Goal: Book appointment/travel/reservation

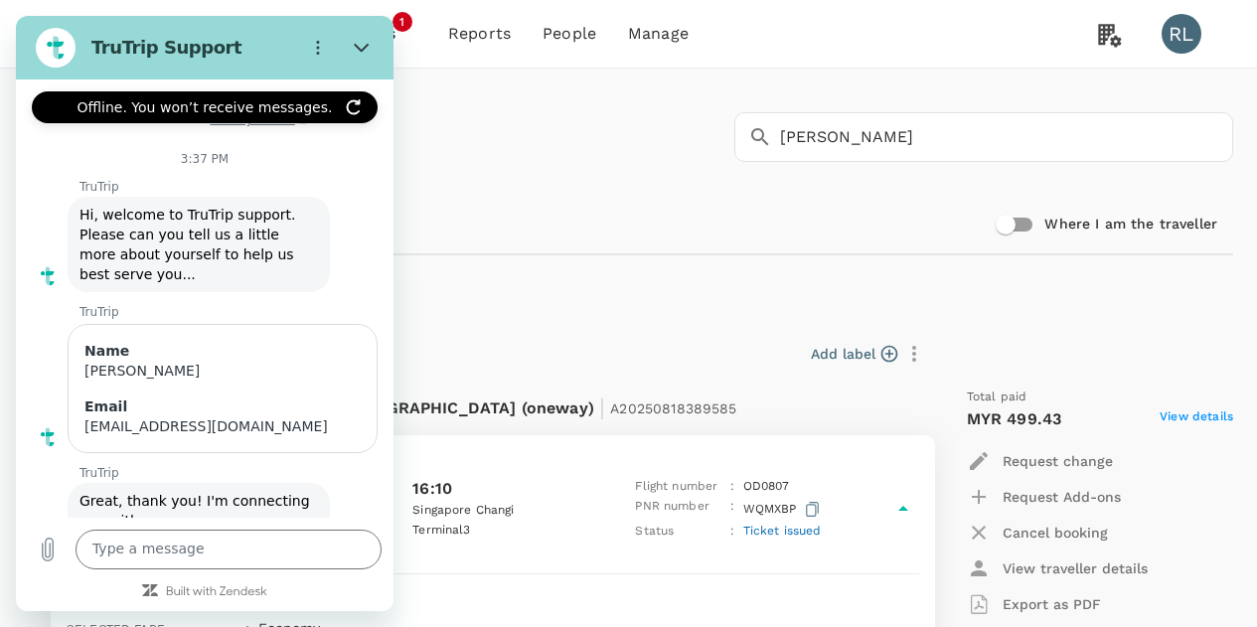
scroll to position [132, 0]
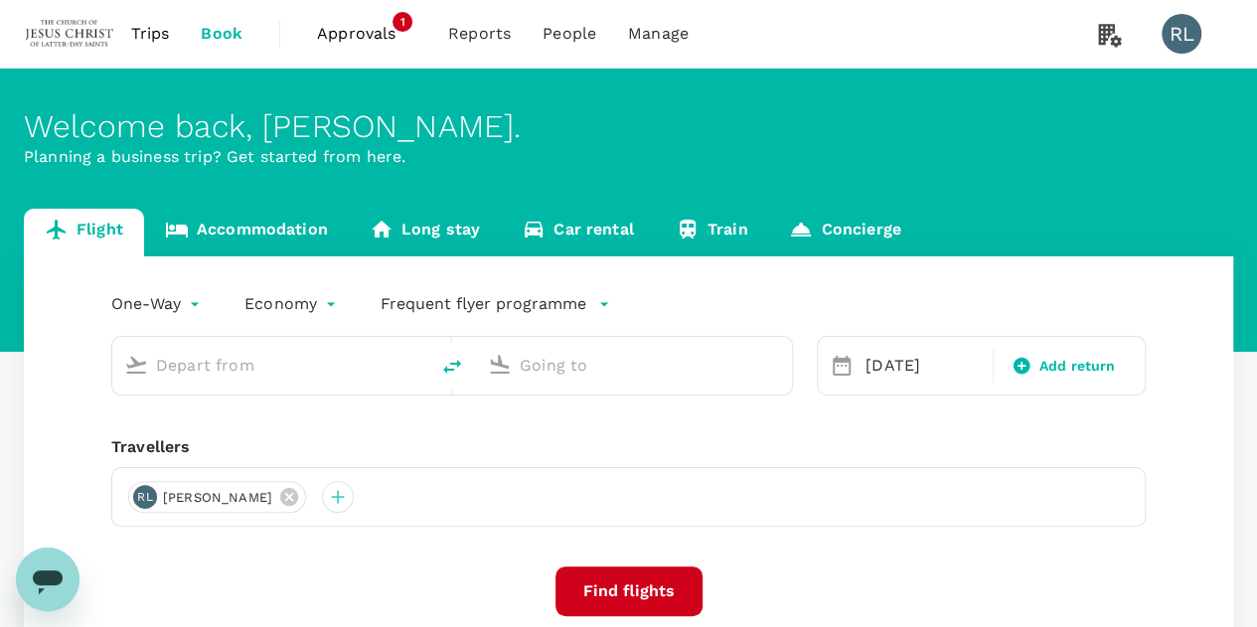
type input "Kuching Intl (KCH)"
type input "Singapore Changi (SIN)"
click at [282, 368] on input "Kuching Intl (KCH)" at bounding box center [271, 365] width 231 height 31
type input "Kuching Intl (KCH)"
type input "Singapore Changi (SIN)"
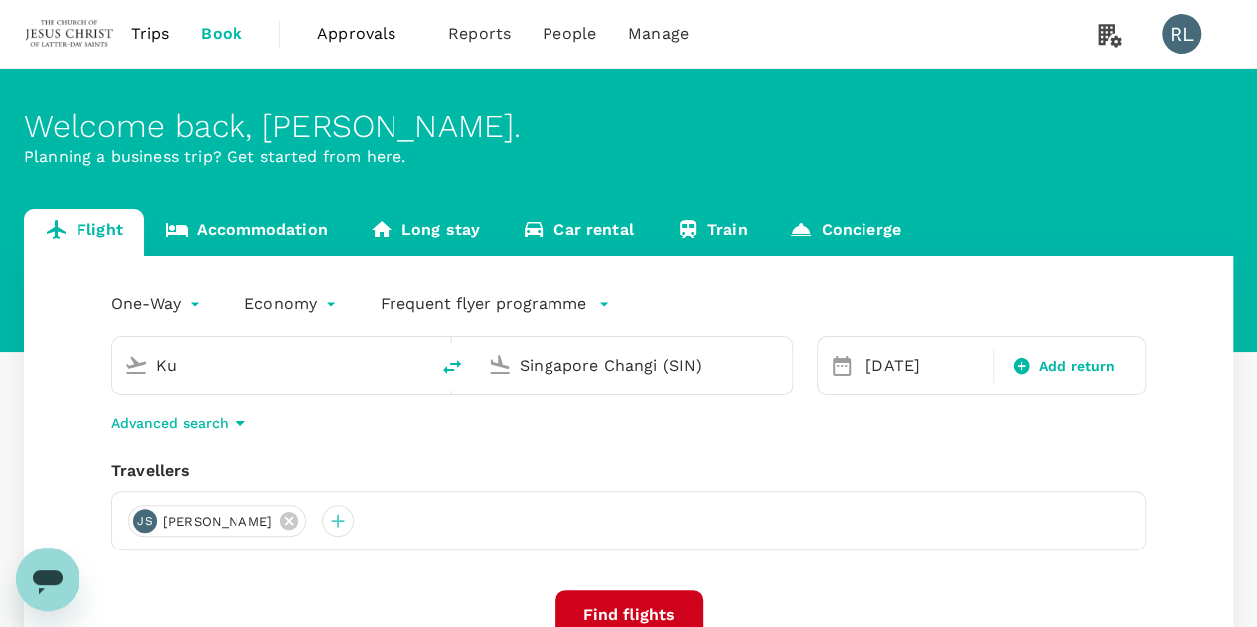
type input "K"
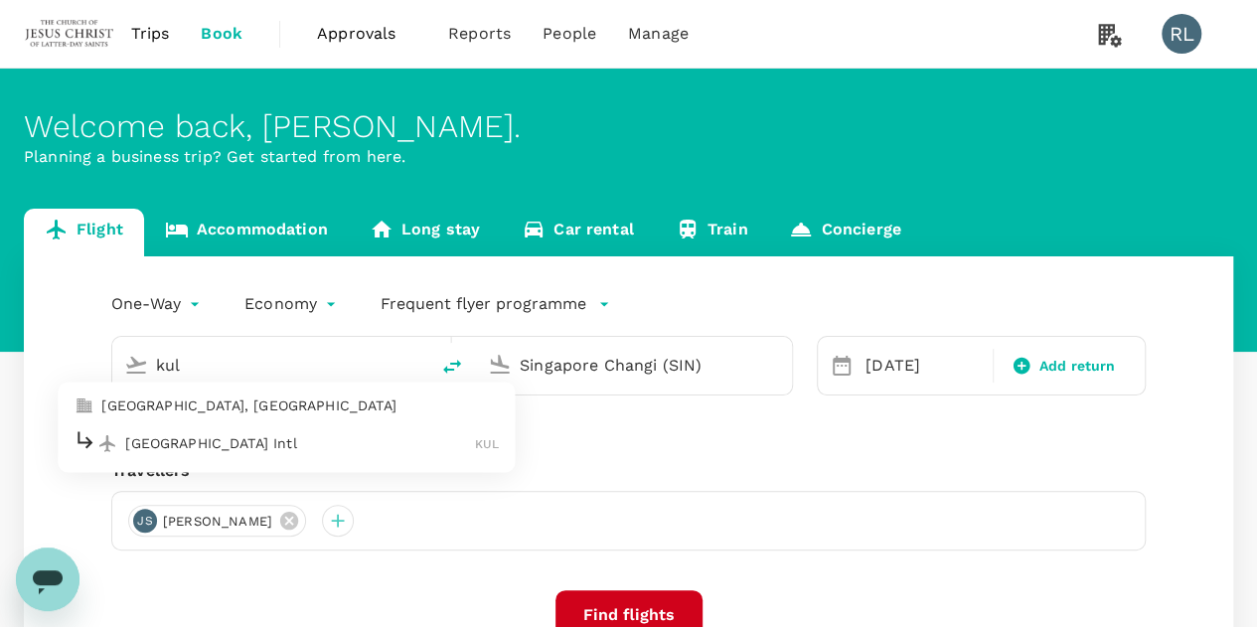
click at [189, 447] on p "[GEOGRAPHIC_DATA] Intl" at bounding box center [300, 443] width 350 height 20
type input "Kuala Lumpur Intl (KUL)"
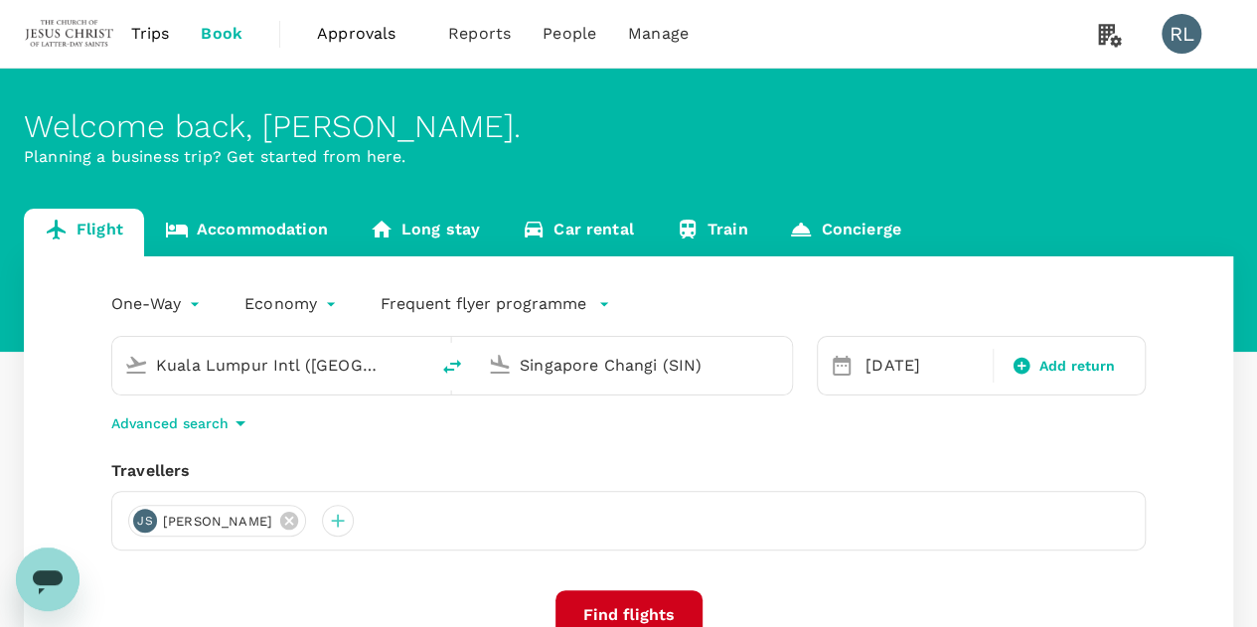
drag, startPoint x: 730, startPoint y: 371, endPoint x: 491, endPoint y: 359, distance: 239.8
click at [491, 359] on div "Singapore Changi (SIN)" at bounding box center [630, 362] width 300 height 44
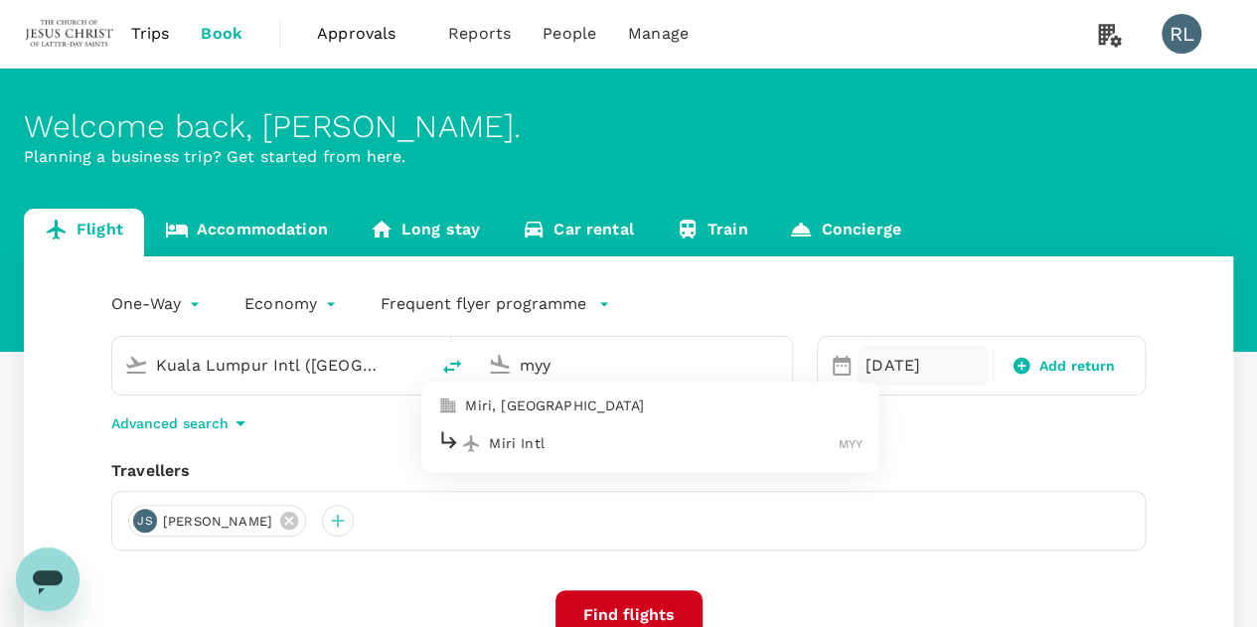
type input "Singapore Changi (SIN)"
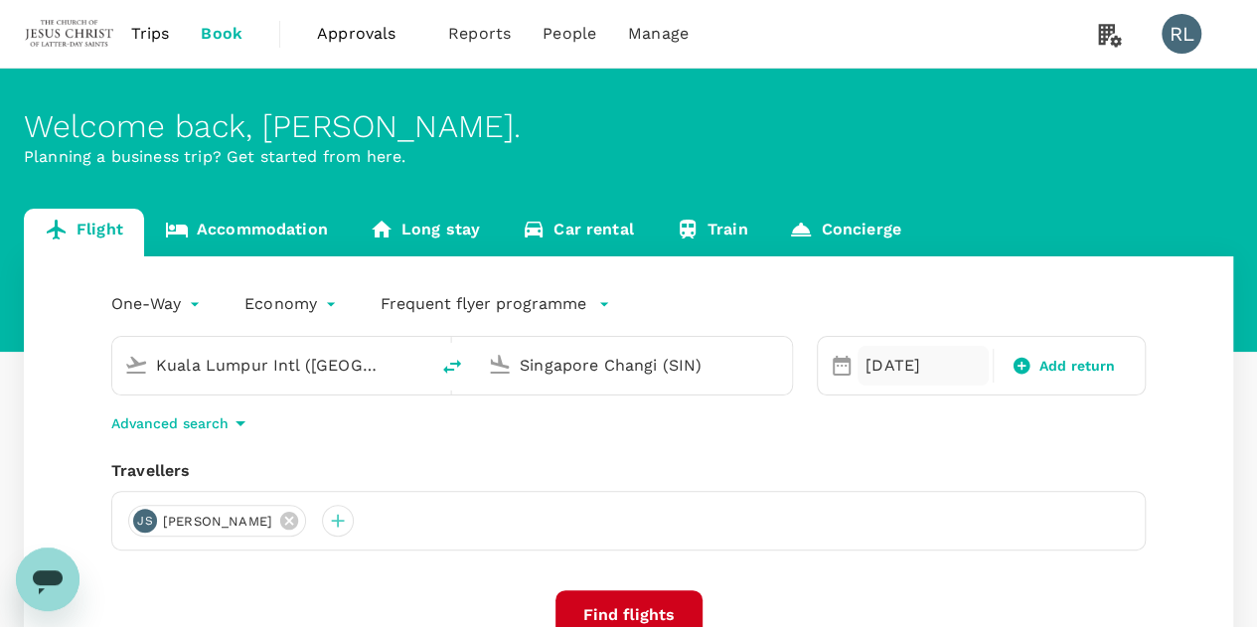
click at [887, 357] on div "31 Aug" at bounding box center [923, 366] width 131 height 40
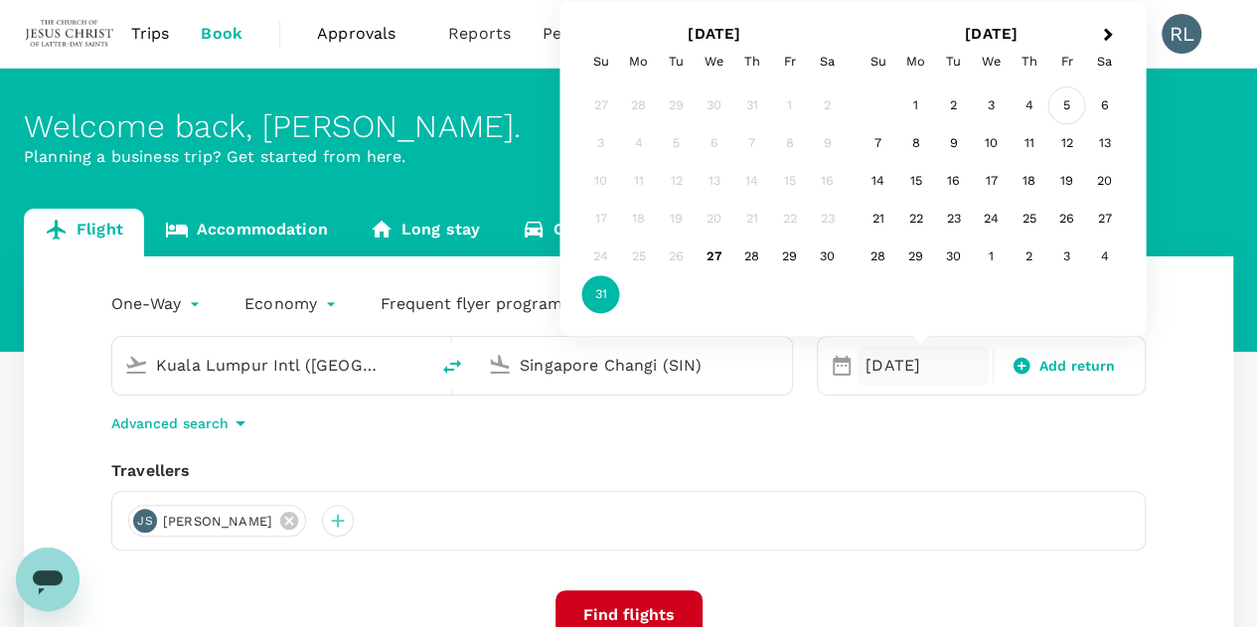
click at [1063, 102] on div "5" at bounding box center [1067, 106] width 38 height 38
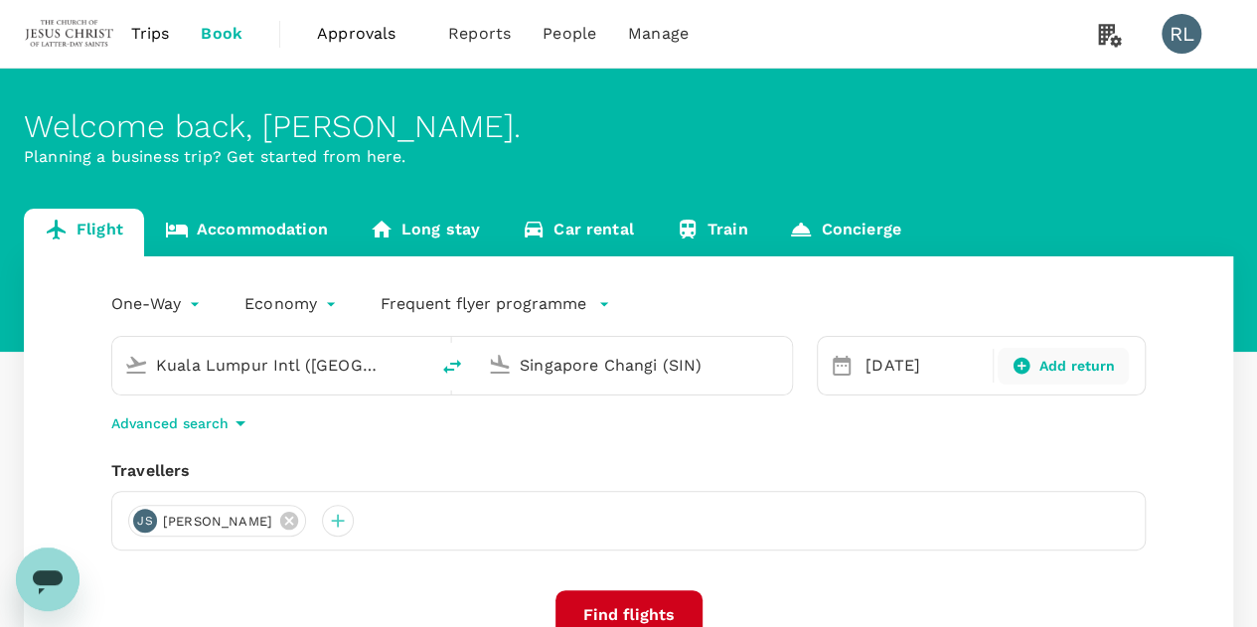
click at [1026, 365] on icon at bounding box center [1022, 366] width 20 height 20
type input "roundtrip"
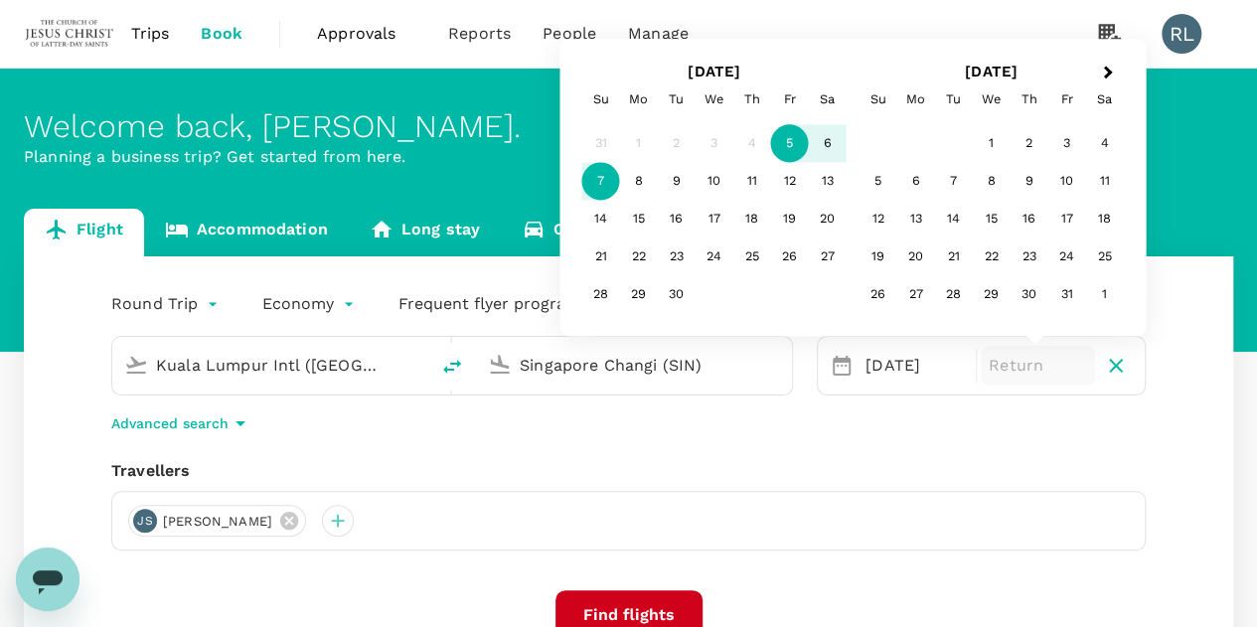
click at [603, 184] on div "7" at bounding box center [601, 182] width 38 height 38
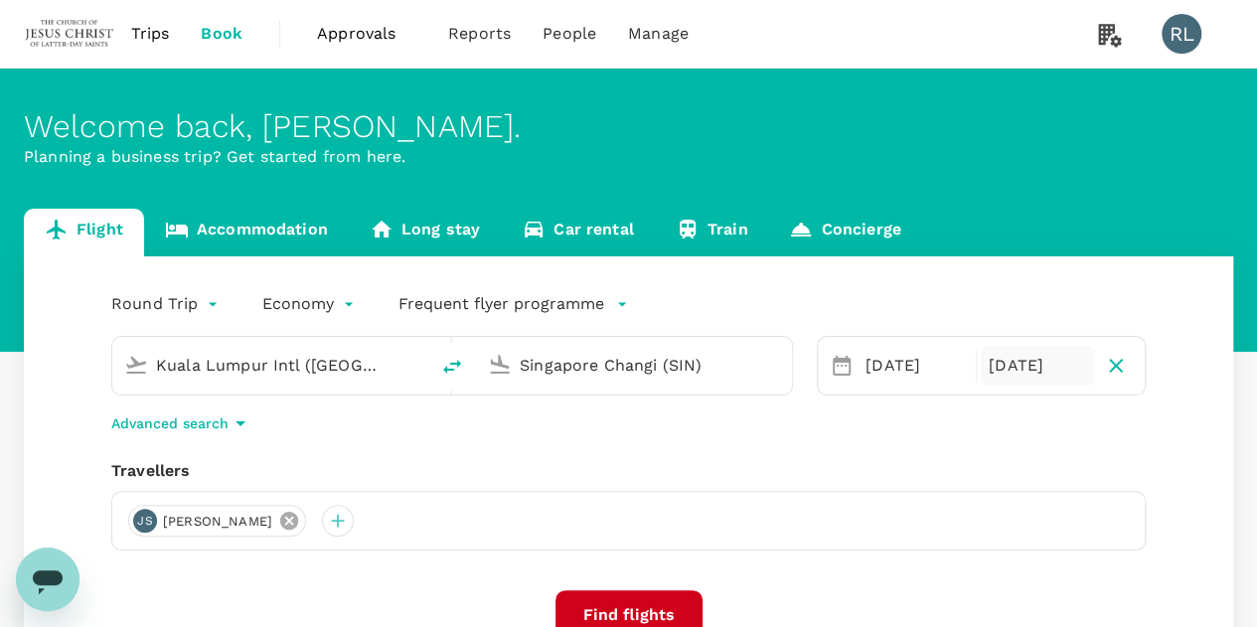
click at [300, 519] on icon at bounding box center [289, 521] width 22 height 22
click at [141, 522] on div at bounding box center [144, 521] width 32 height 32
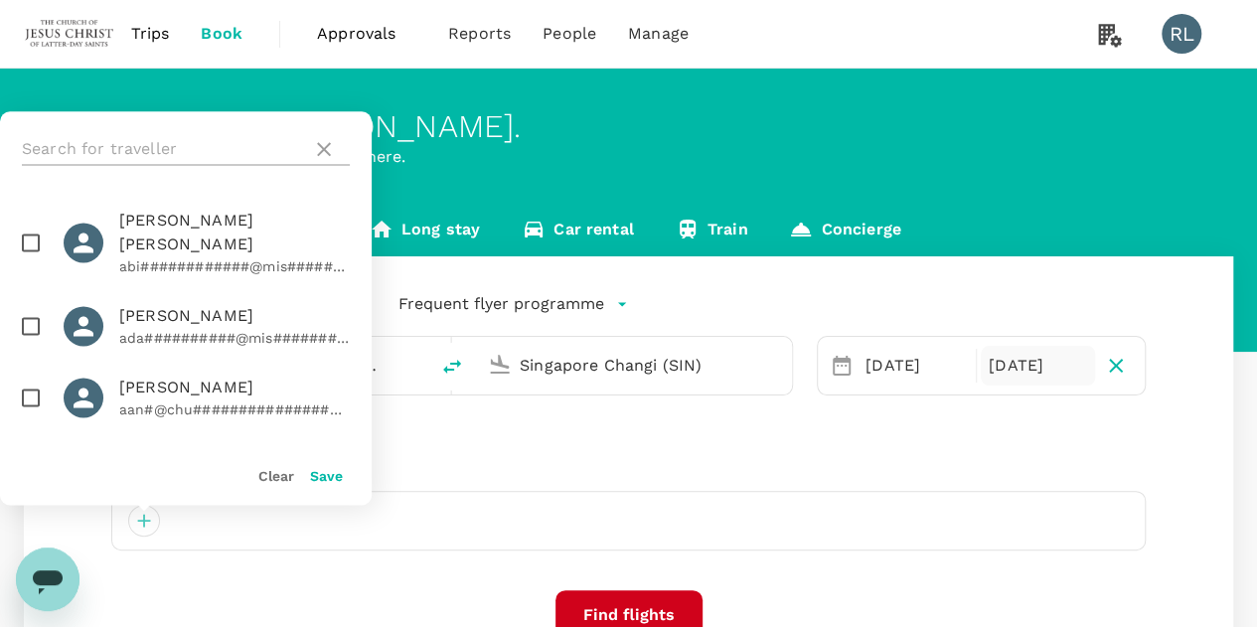
click at [149, 150] on input "text" at bounding box center [163, 149] width 282 height 32
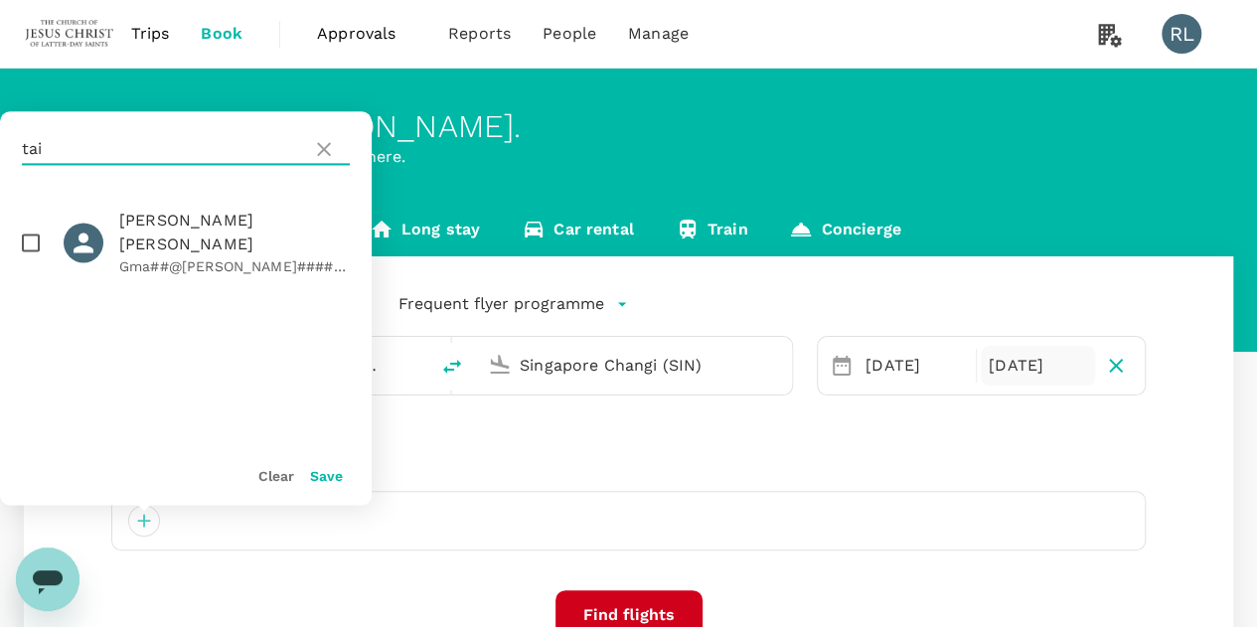
type input "tai"
click at [29, 227] on input "checkbox" at bounding box center [31, 243] width 42 height 42
checkbox input "true"
click at [327, 474] on button "Save" at bounding box center [326, 476] width 33 height 16
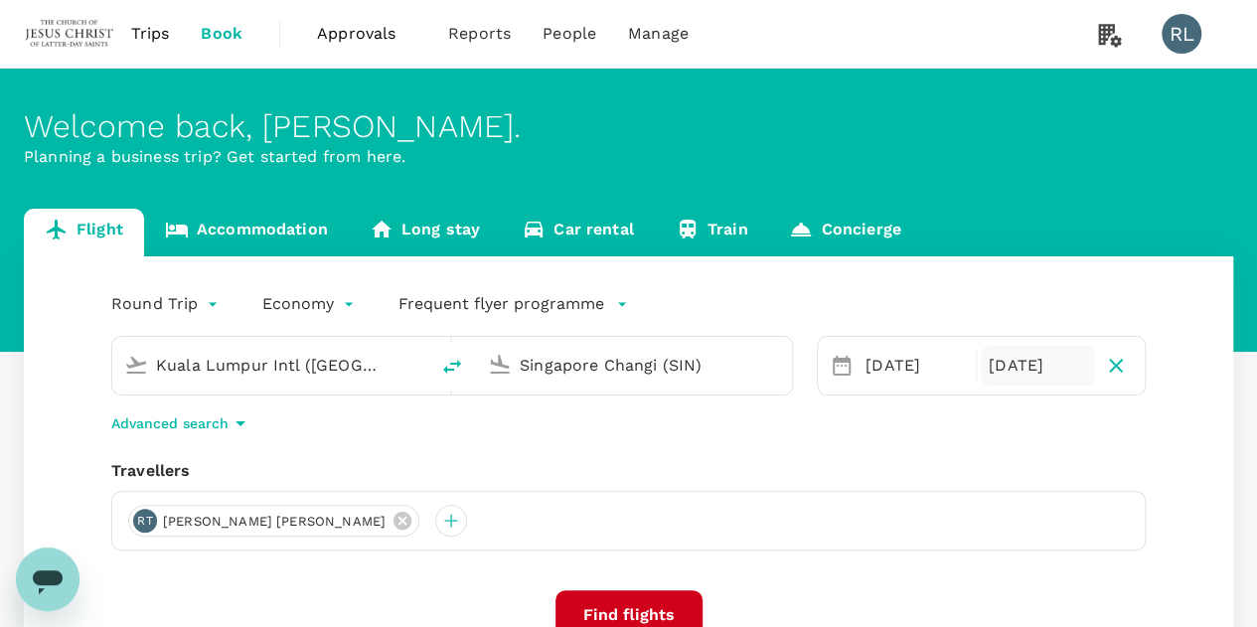
click at [636, 444] on div "Round Trip roundtrip Economy economy Frequent flyer programme Kuala Lumpur Intl…" at bounding box center [628, 537] width 1209 height 562
